Goal: Transaction & Acquisition: Purchase product/service

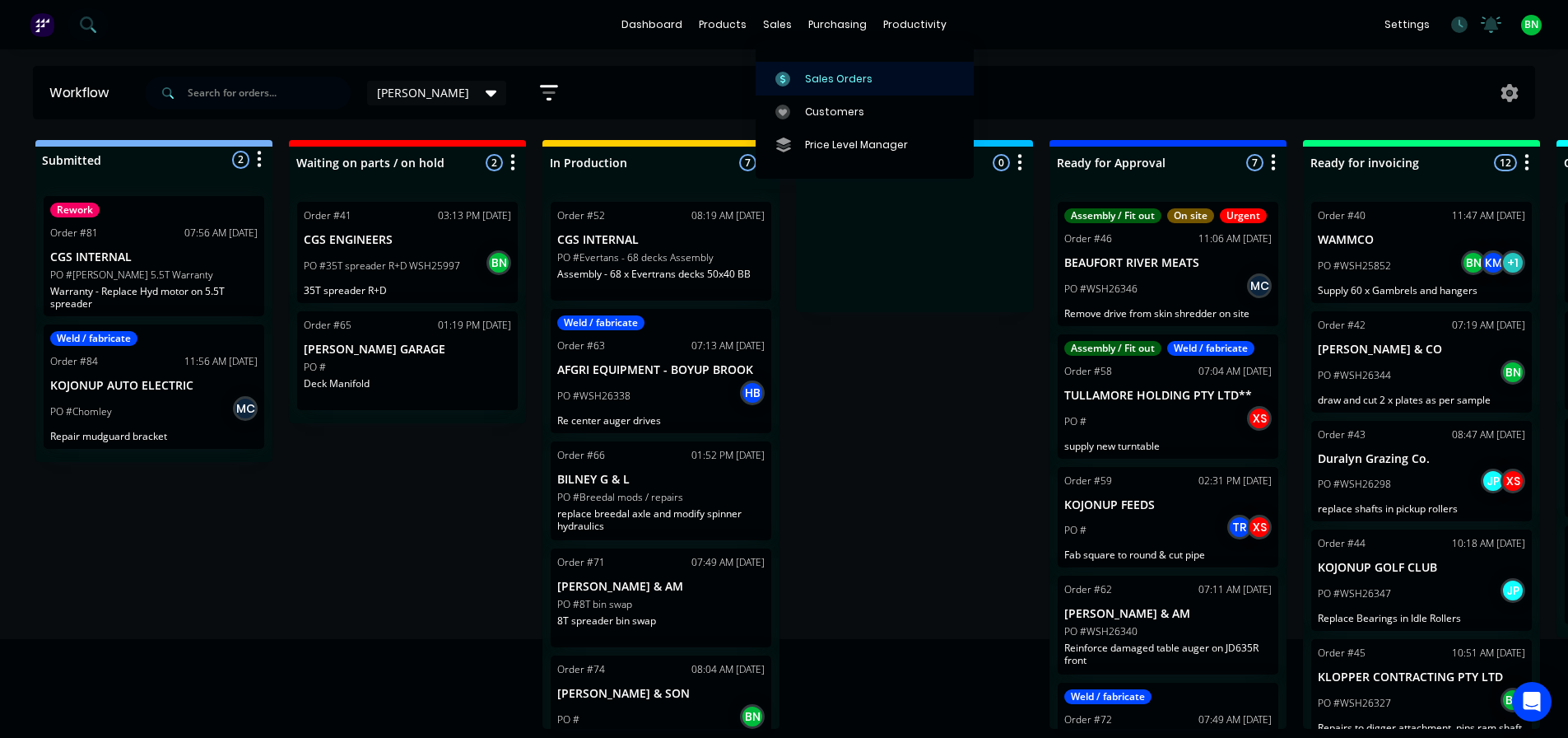
click at [810, 72] on div "Sales Orders" at bounding box center [839, 79] width 68 height 15
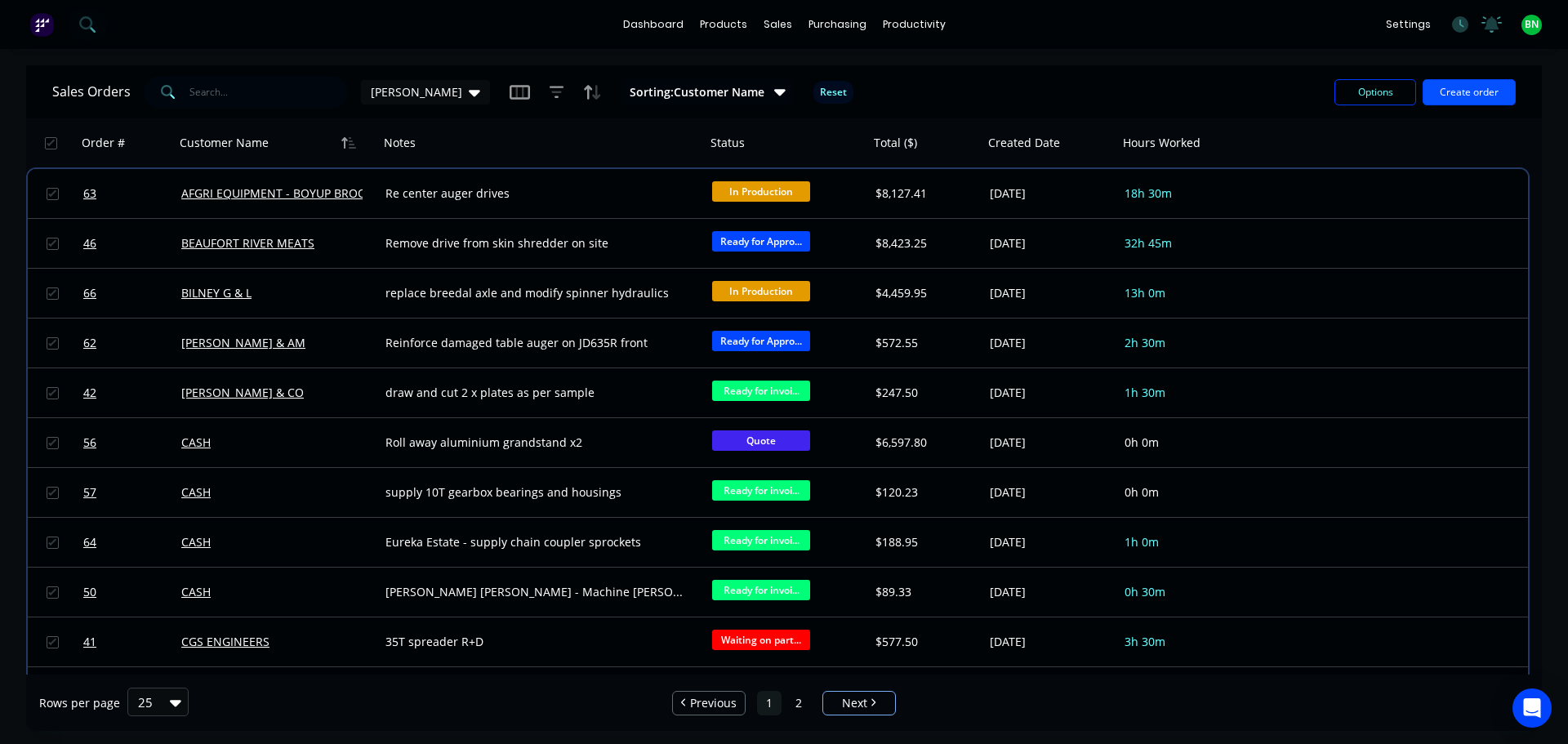
click at [1452, 93] on button "Create order" at bounding box center [1469, 93] width 94 height 26
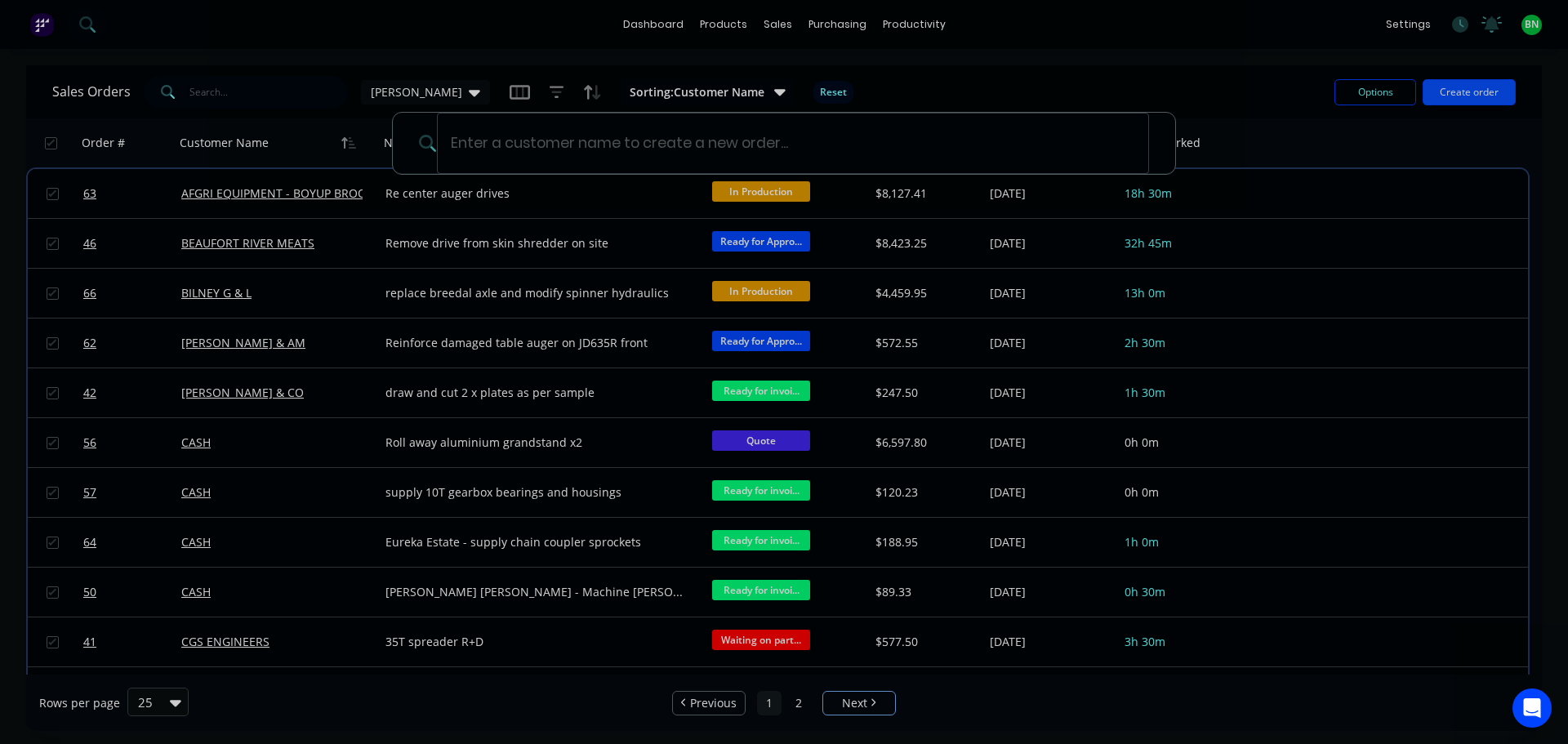
click at [1453, 90] on div at bounding box center [784, 372] width 1568 height 744
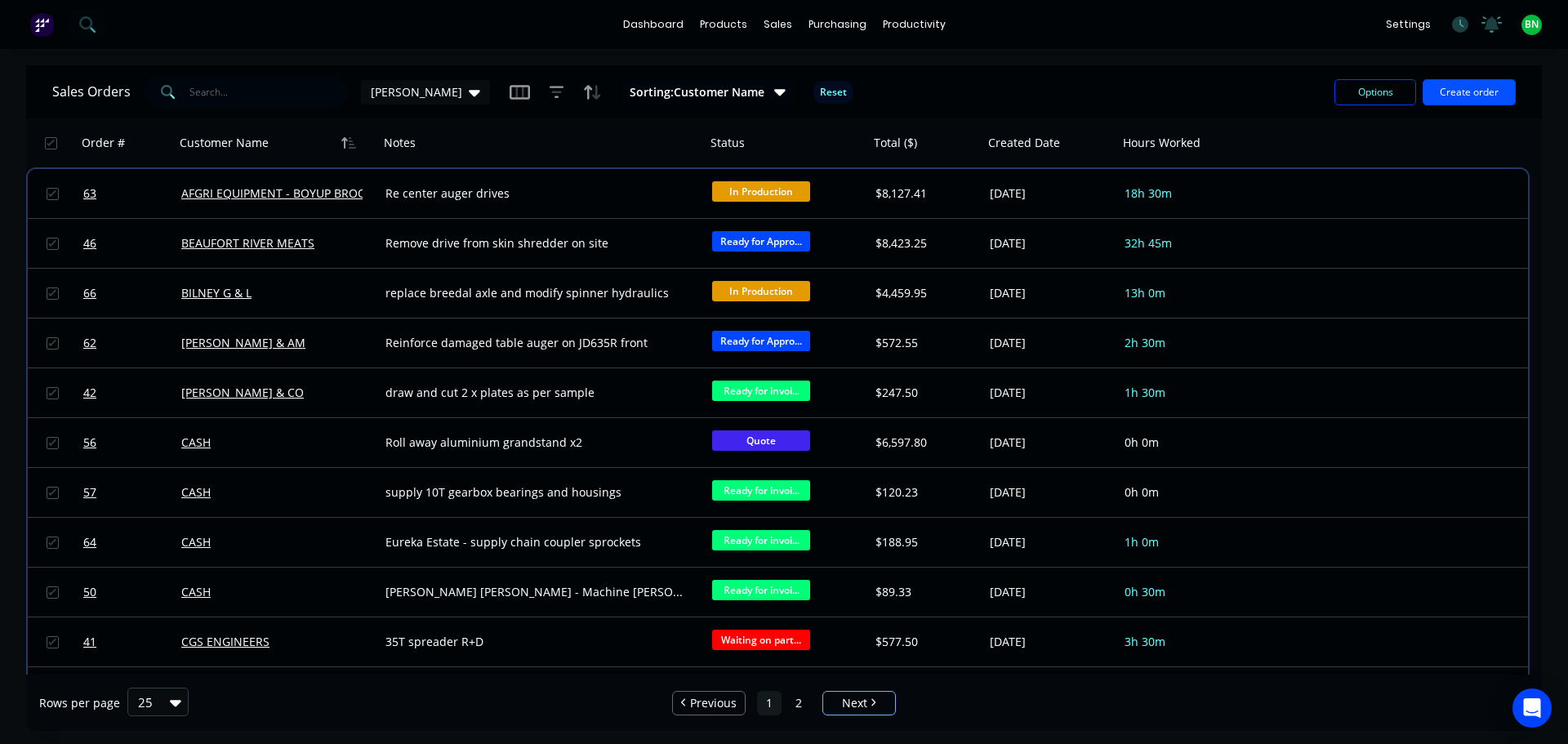
click at [1452, 85] on button "Create order" at bounding box center [1469, 93] width 94 height 26
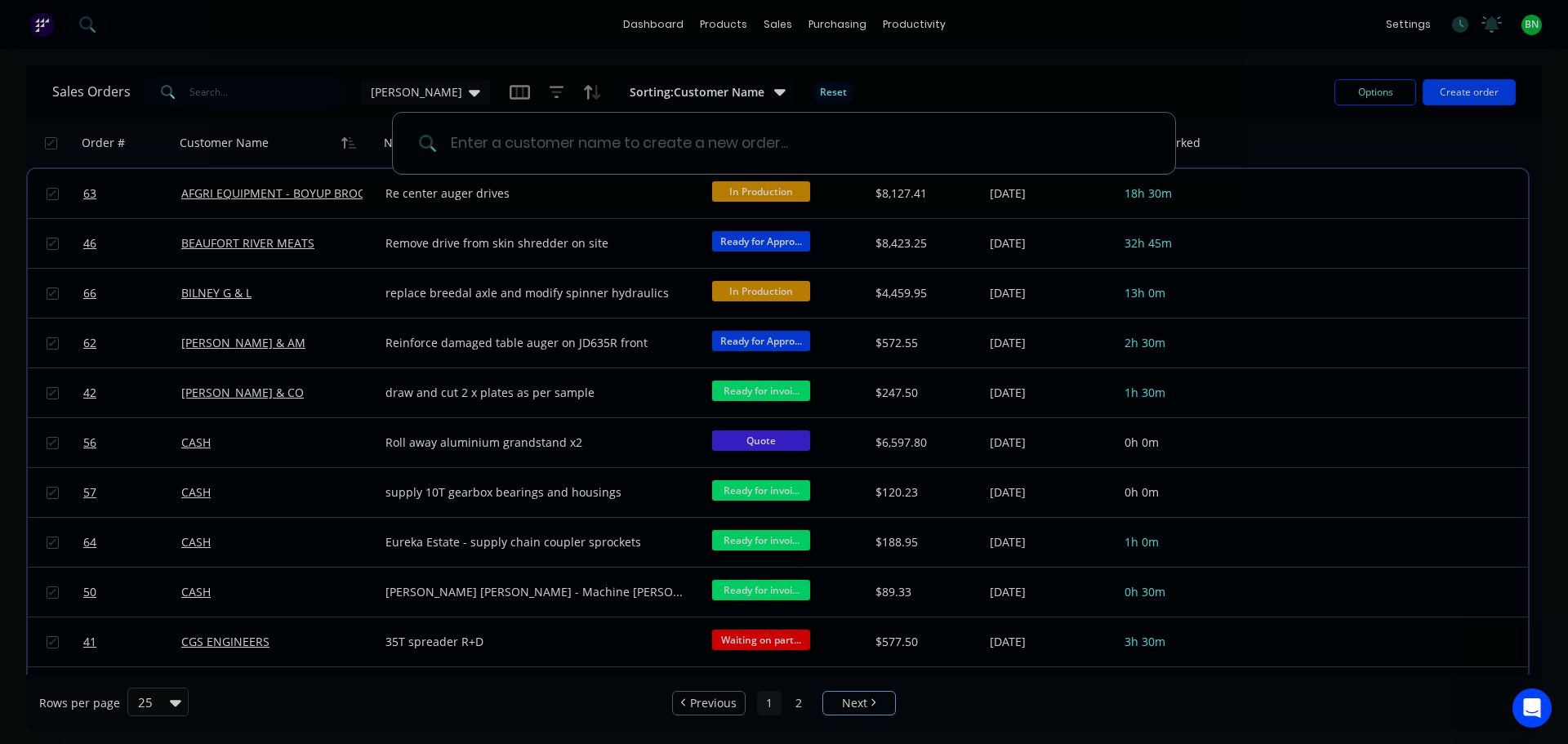
click at [510, 150] on input at bounding box center [793, 144] width 712 height 62
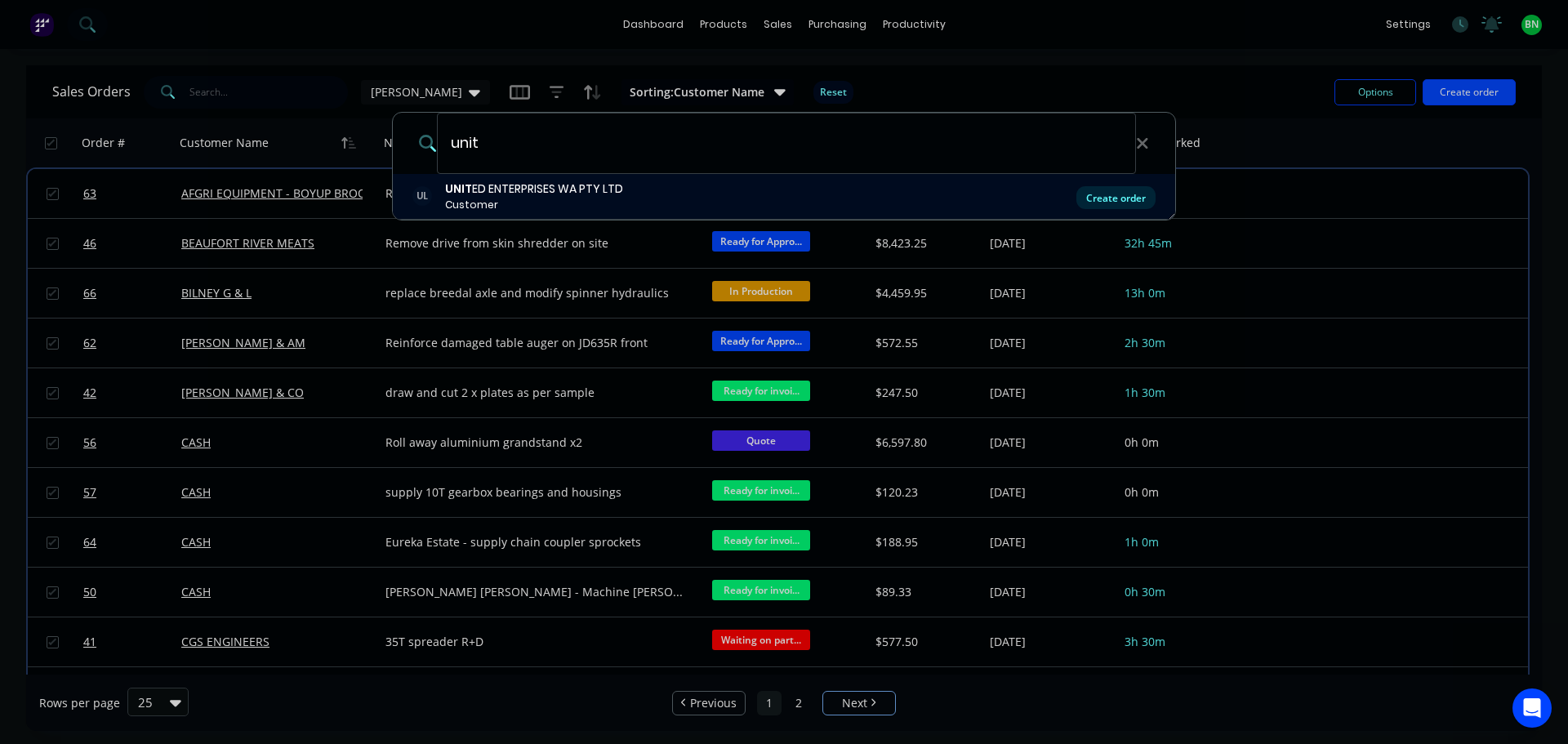
type input "unit"
click at [1117, 204] on div "Create order" at bounding box center [1115, 197] width 79 height 22
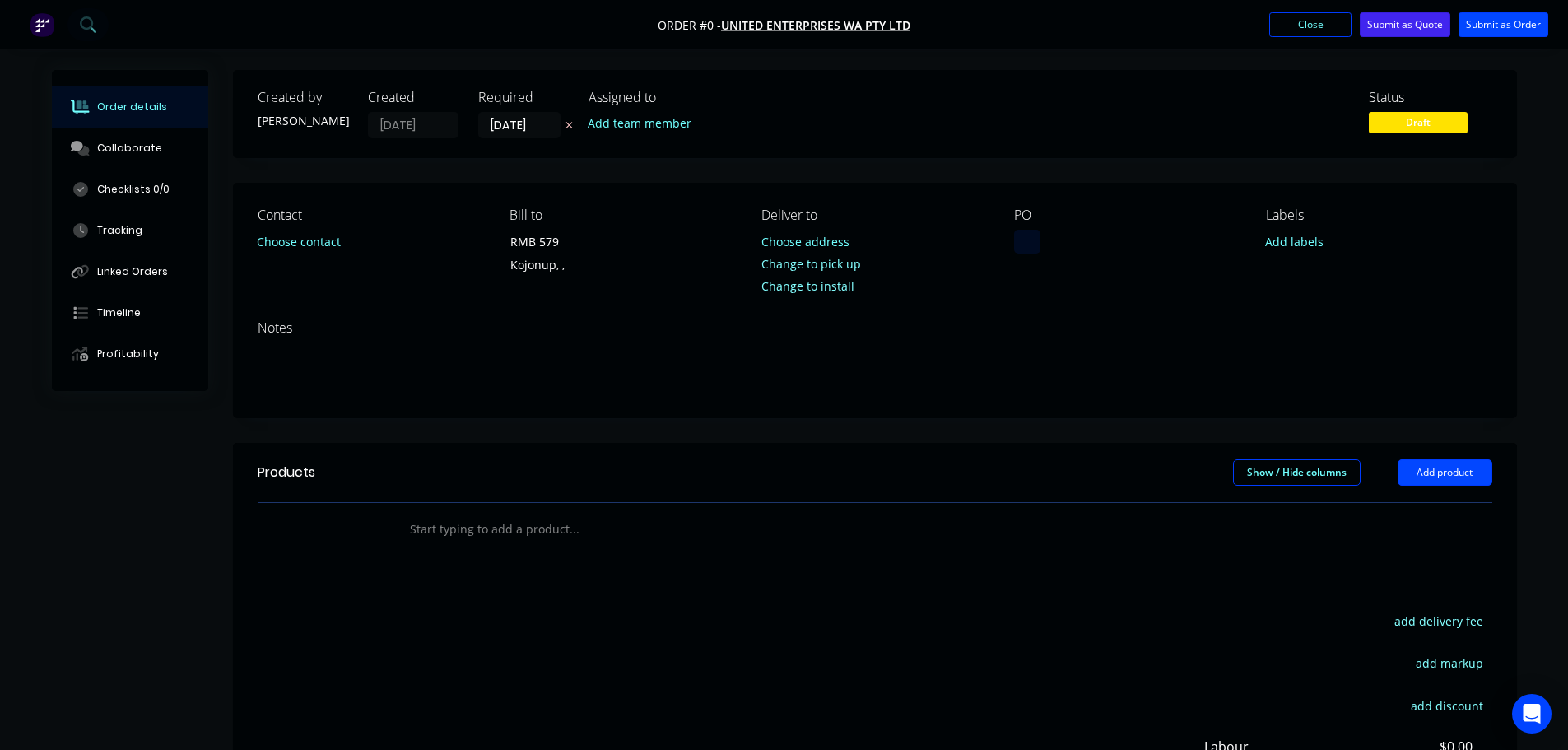
click at [1024, 239] on div at bounding box center [1027, 241] width 26 height 24
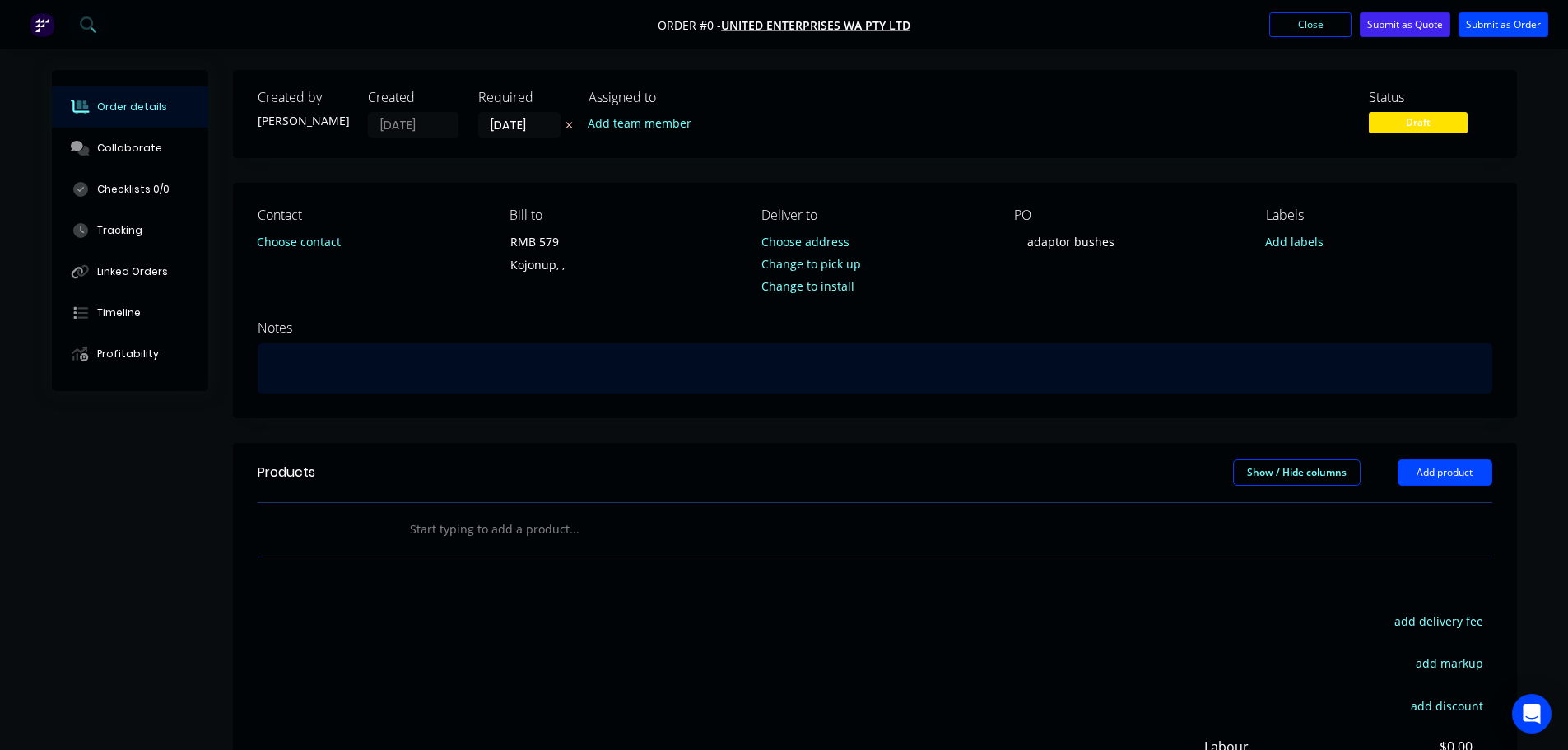
click at [351, 367] on div "Order details Collaborate Checklists 0/0 Tracking Linked Orders Timeline Profit…" at bounding box center [785, 523] width 1498 height 906
click at [288, 369] on div "AMcine 2 x adaptor bushes" at bounding box center [874, 367] width 1234 height 50
click at [290, 372] on div "Macine 2 x adaptor bushes" at bounding box center [874, 367] width 1234 height 50
drag, startPoint x: 453, startPoint y: 362, endPoint x: 458, endPoint y: 354, distance: 9.4
click at [453, 361] on div "Machine 2 x adaptor bushes" at bounding box center [874, 367] width 1234 height 50
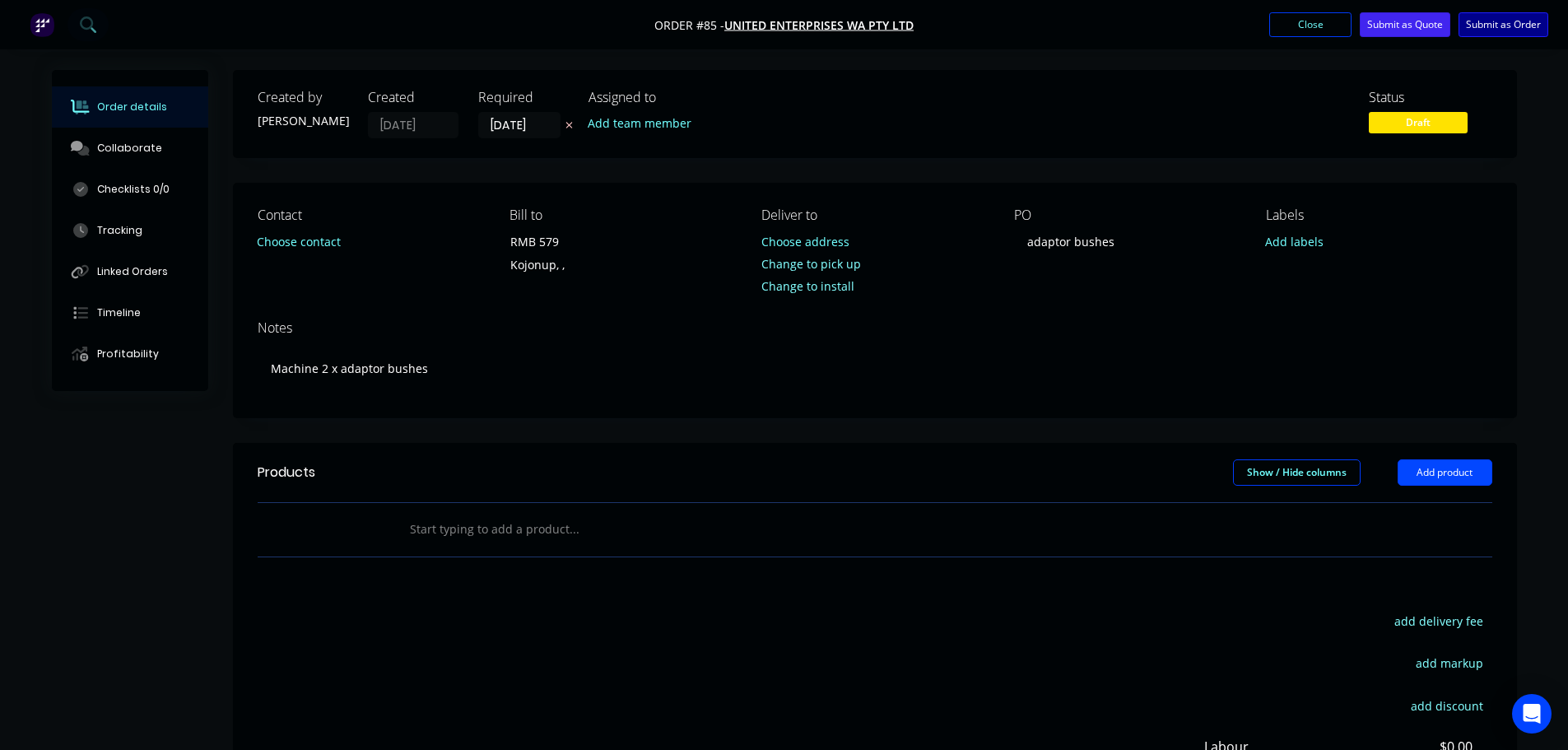
click at [1512, 26] on button "Submit as Order" at bounding box center [1503, 24] width 90 height 24
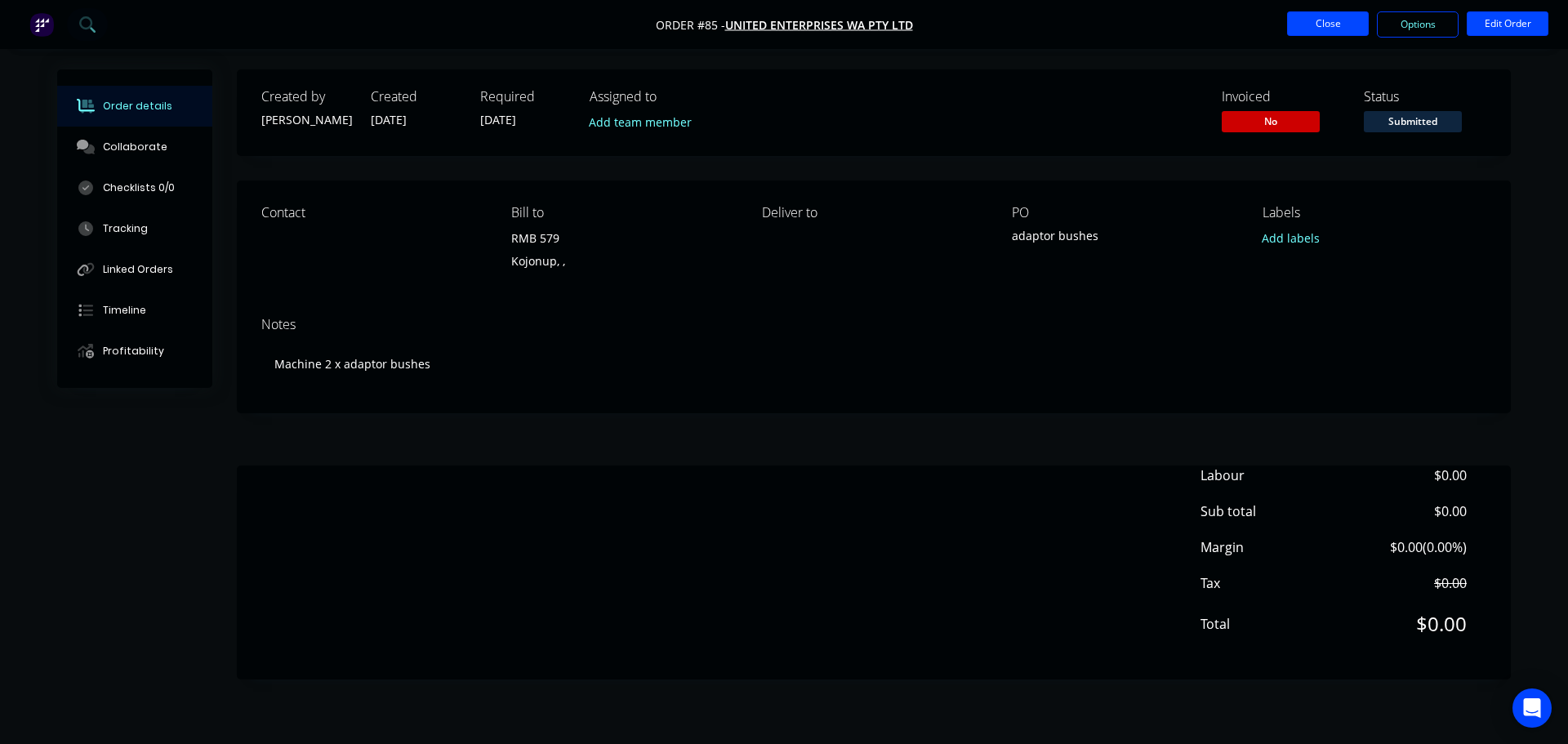
click at [1326, 22] on button "Close" at bounding box center [1327, 23] width 81 height 24
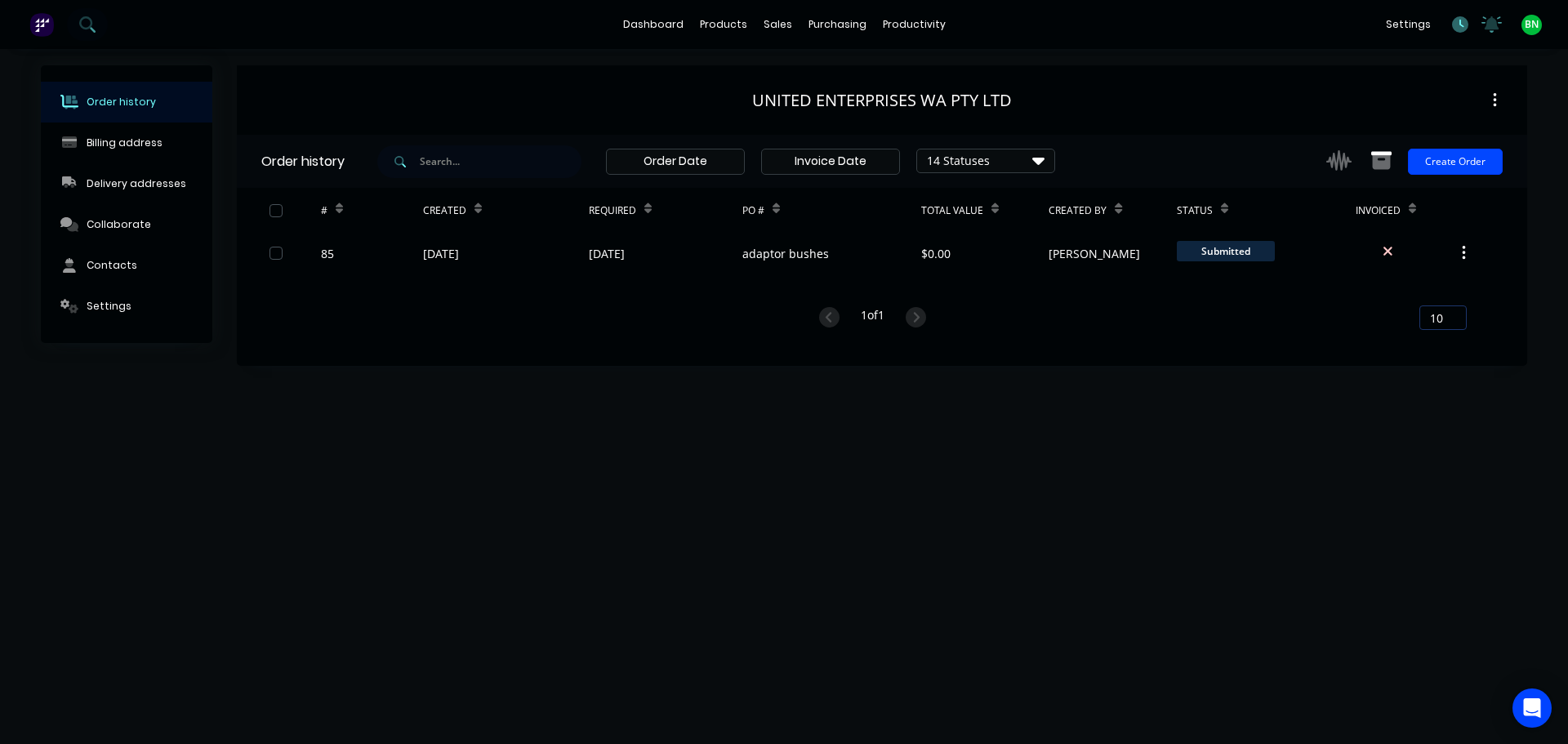
click at [1458, 25] on icon at bounding box center [1460, 23] width 16 height 16
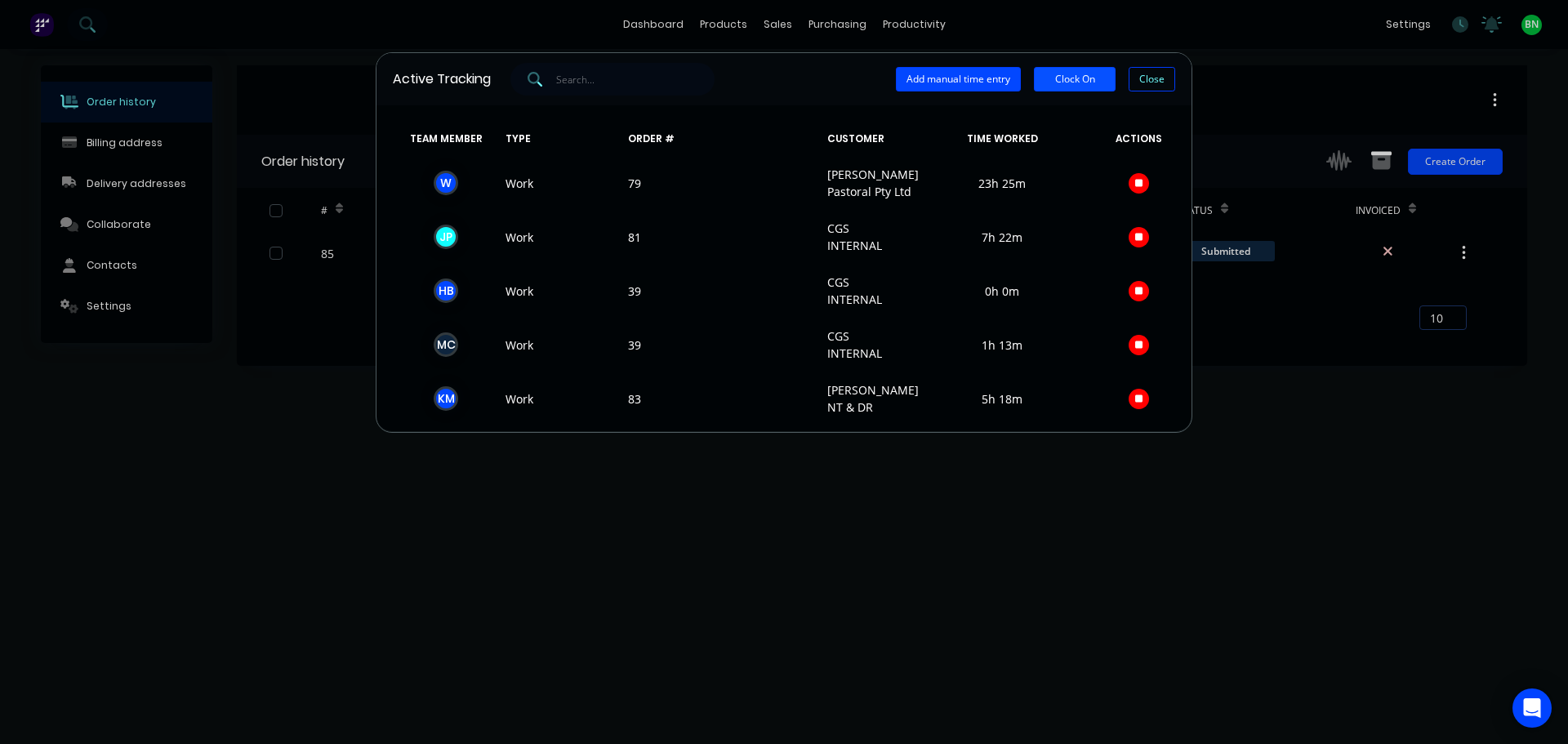
click at [1062, 83] on button "Clock On" at bounding box center [1074, 79] width 81 height 24
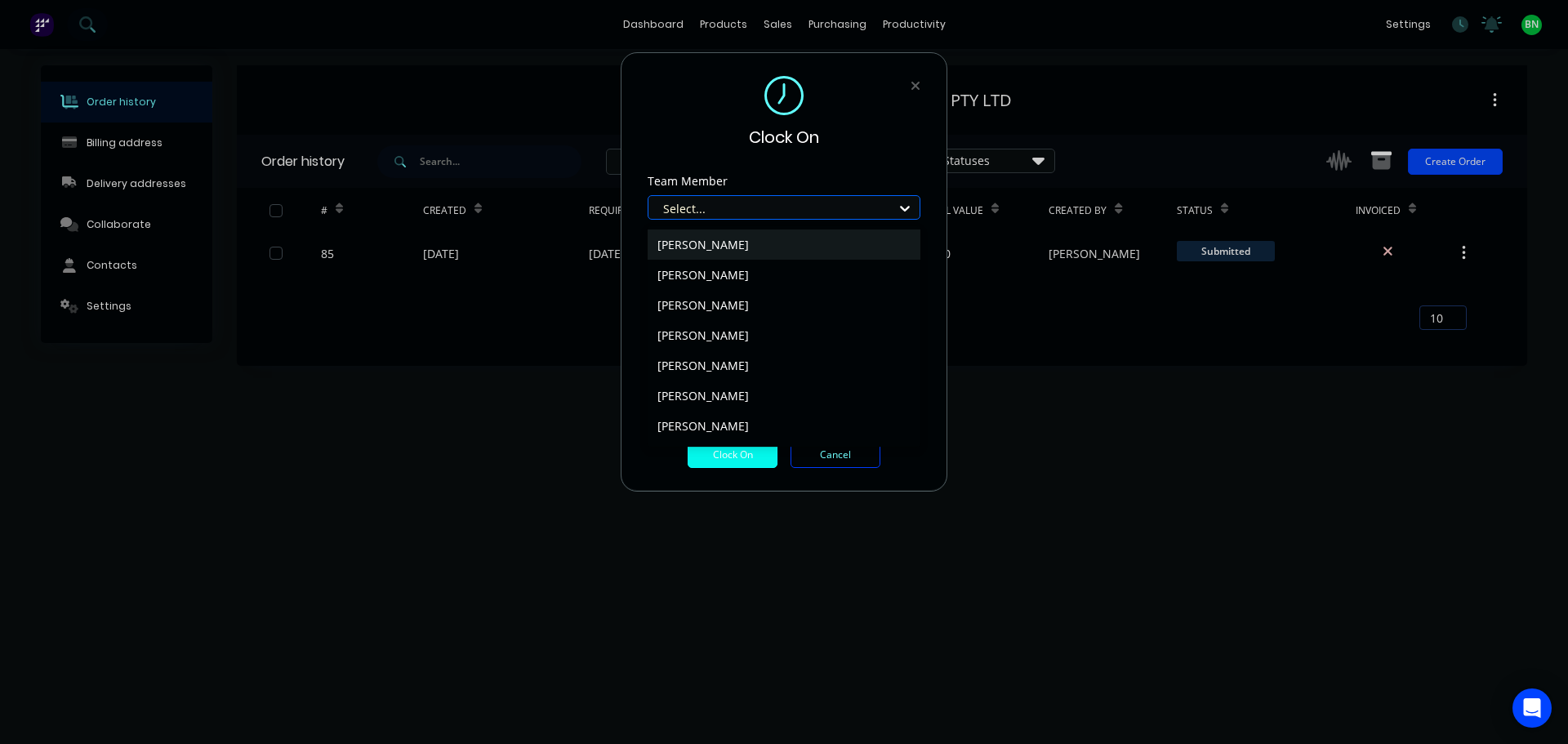
click at [822, 202] on div at bounding box center [772, 208] width 223 height 21
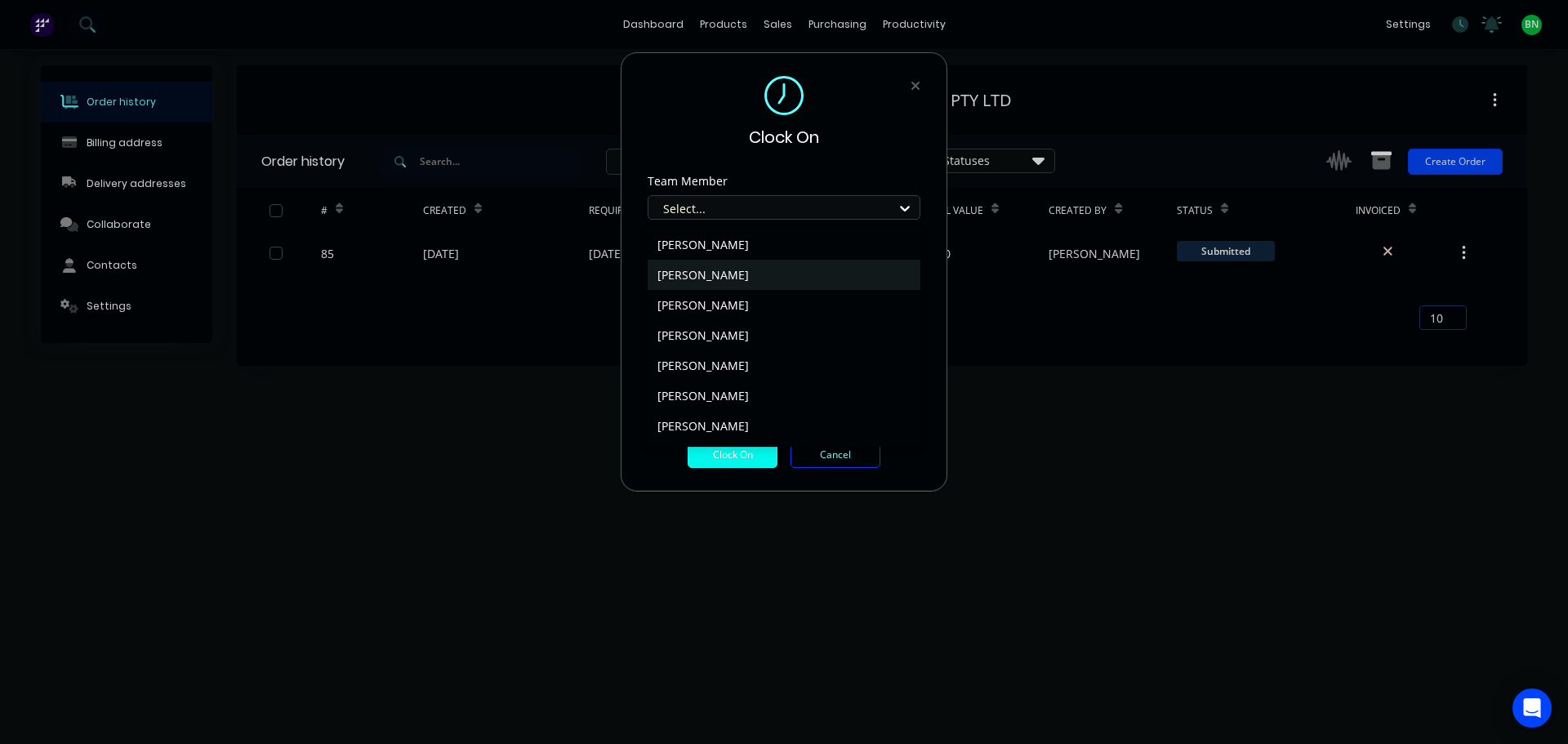
click at [732, 275] on div "[PERSON_NAME]" at bounding box center [784, 275] width 273 height 30
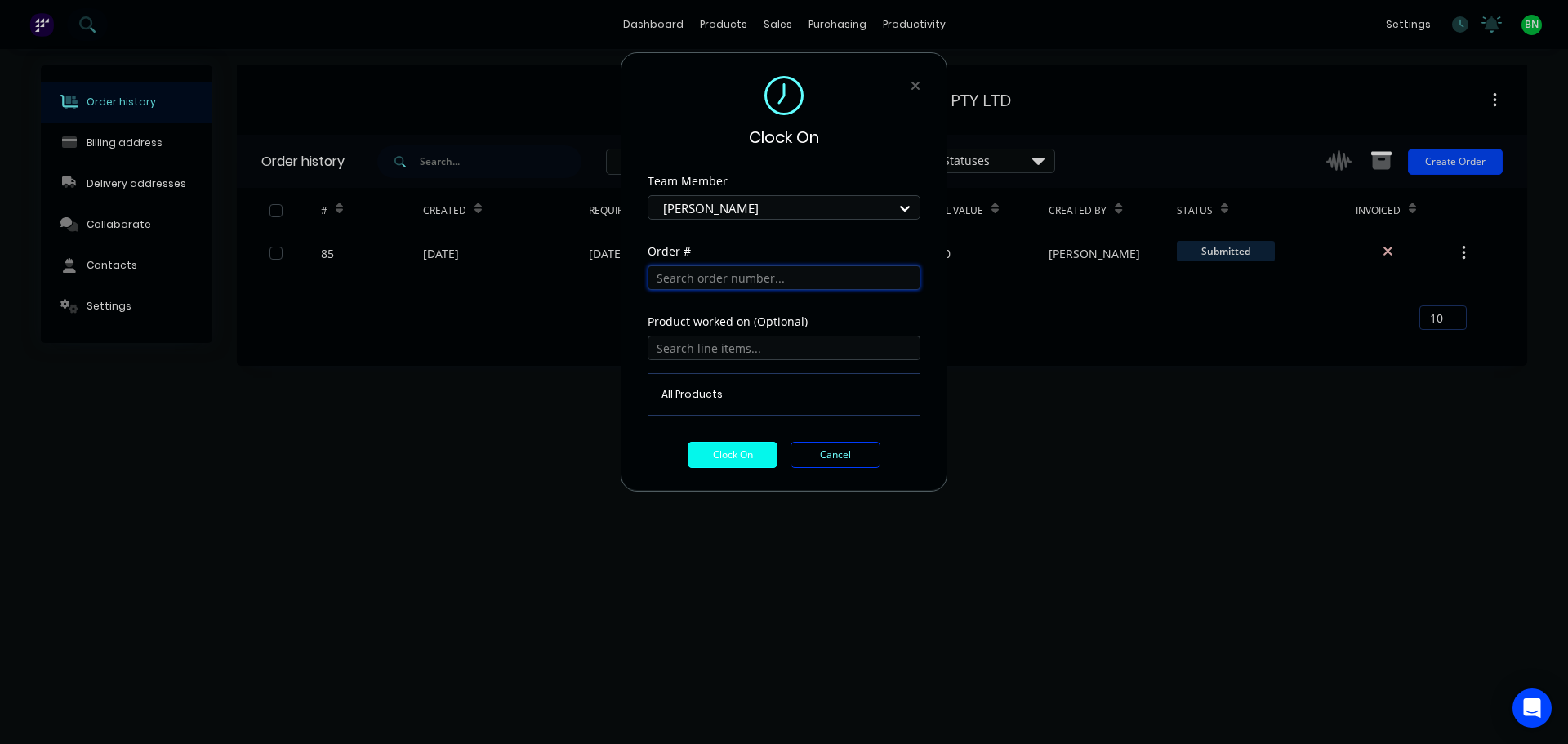
click at [732, 284] on input "text" at bounding box center [784, 278] width 273 height 24
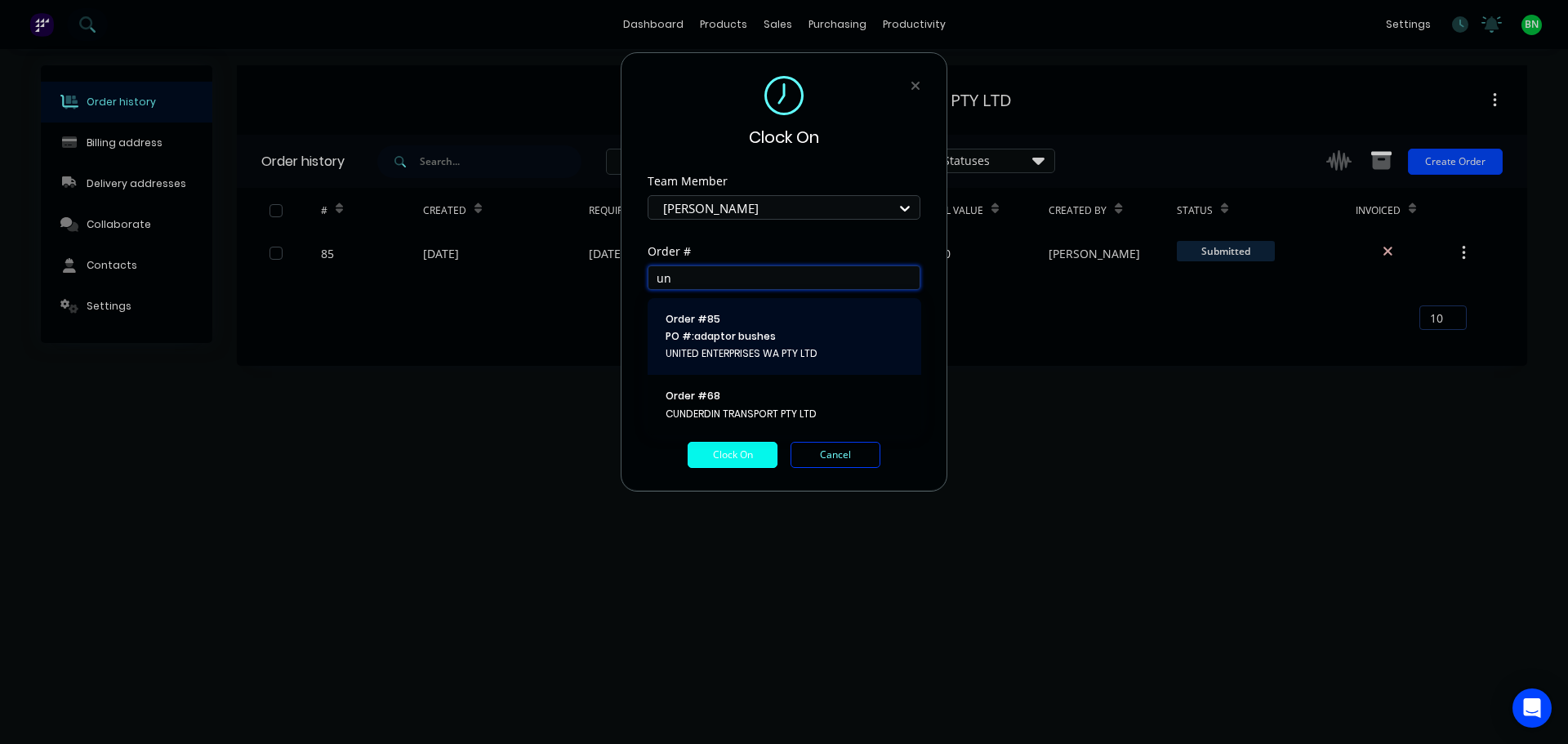
type input "un"
click at [784, 341] on span "PO #: adaptor bushes" at bounding box center [784, 336] width 237 height 15
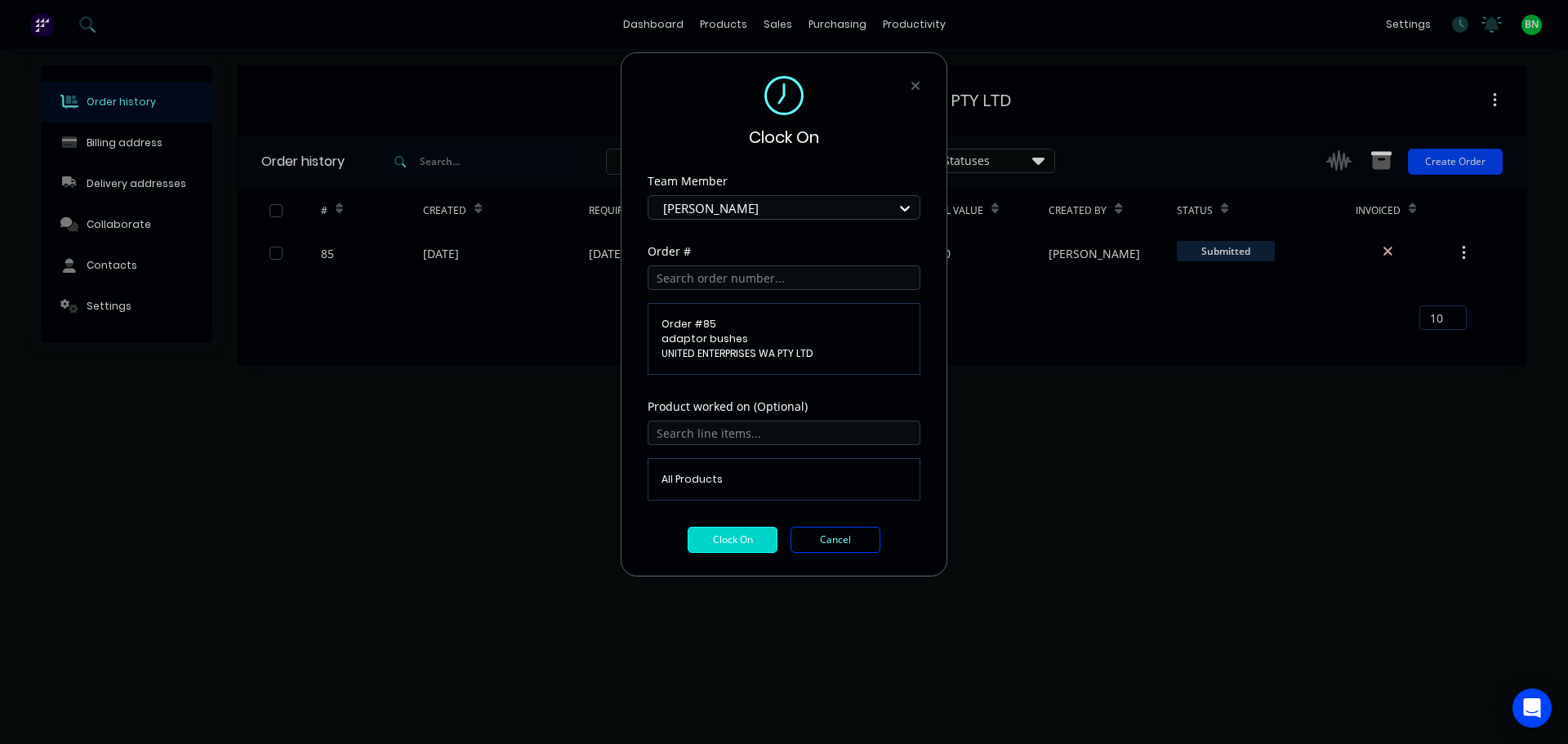
click at [733, 550] on button "Clock On" at bounding box center [732, 539] width 90 height 26
